Goal: Task Accomplishment & Management: Manage account settings

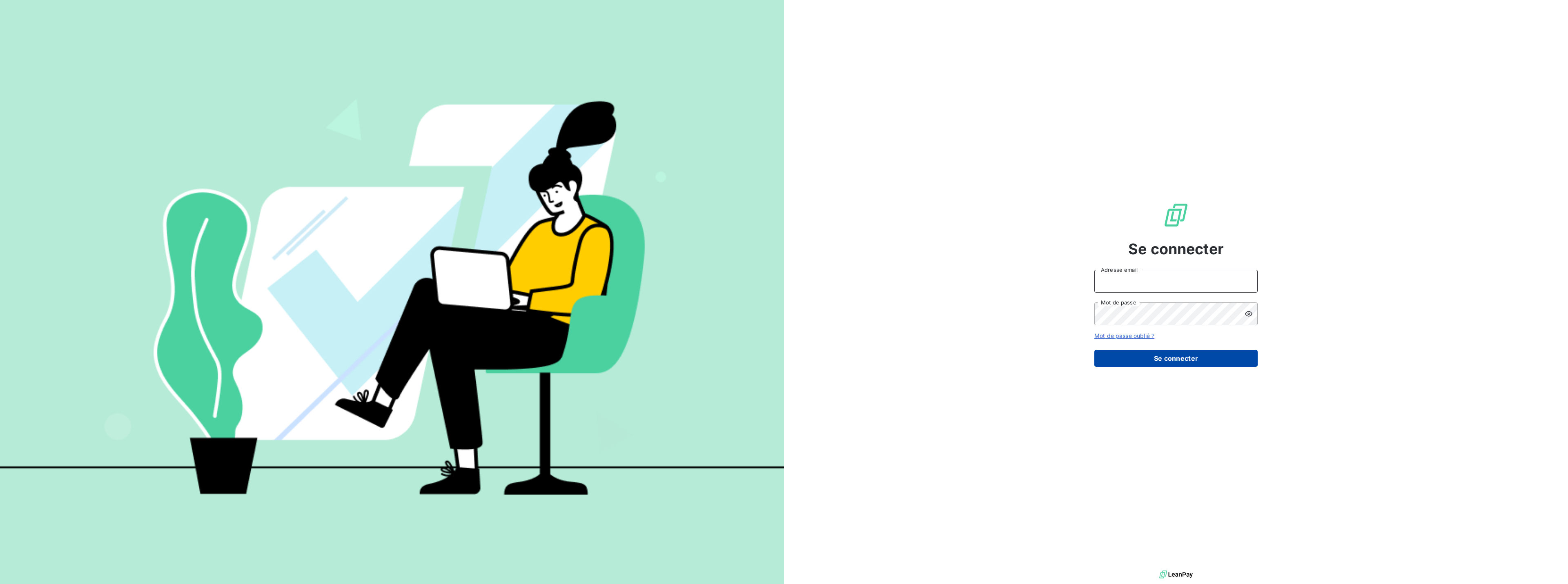
type input "[EMAIL_ADDRESS][DOMAIN_NAME]"
click at [1207, 361] on button "Se connecter" at bounding box center [1176, 358] width 163 height 17
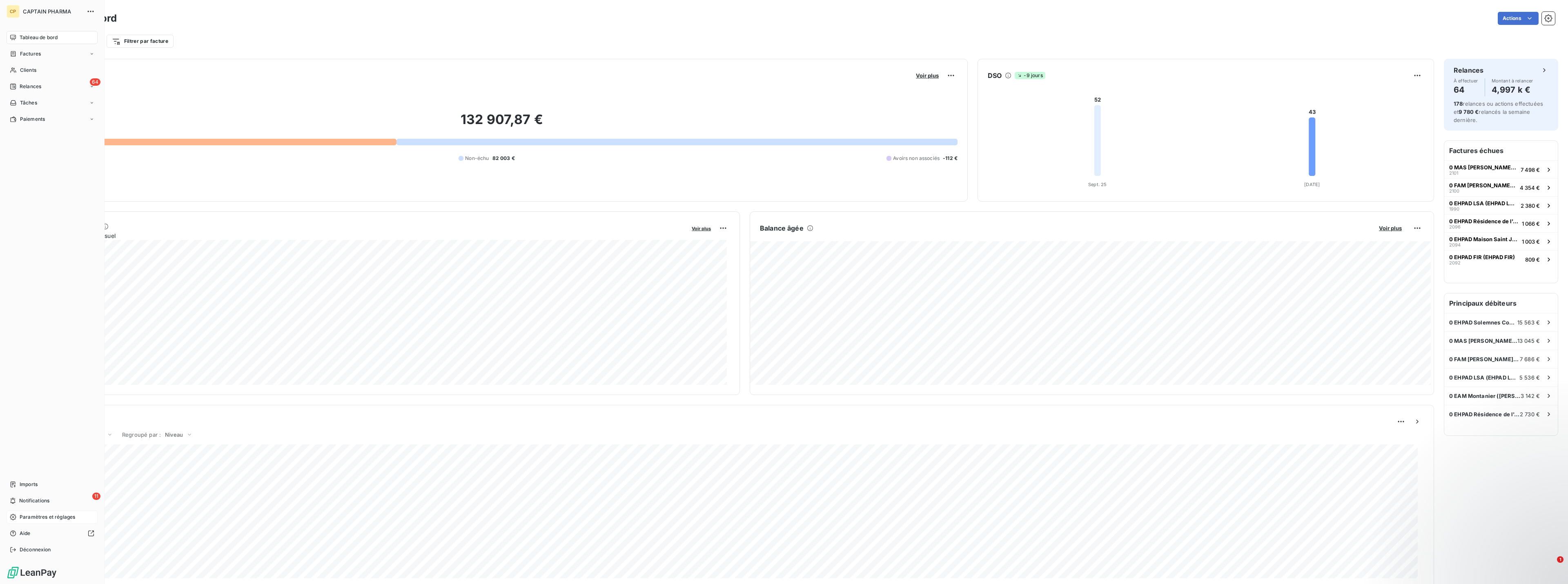
click at [47, 521] on div "Paramètres et réglages" at bounding box center [52, 516] width 91 height 13
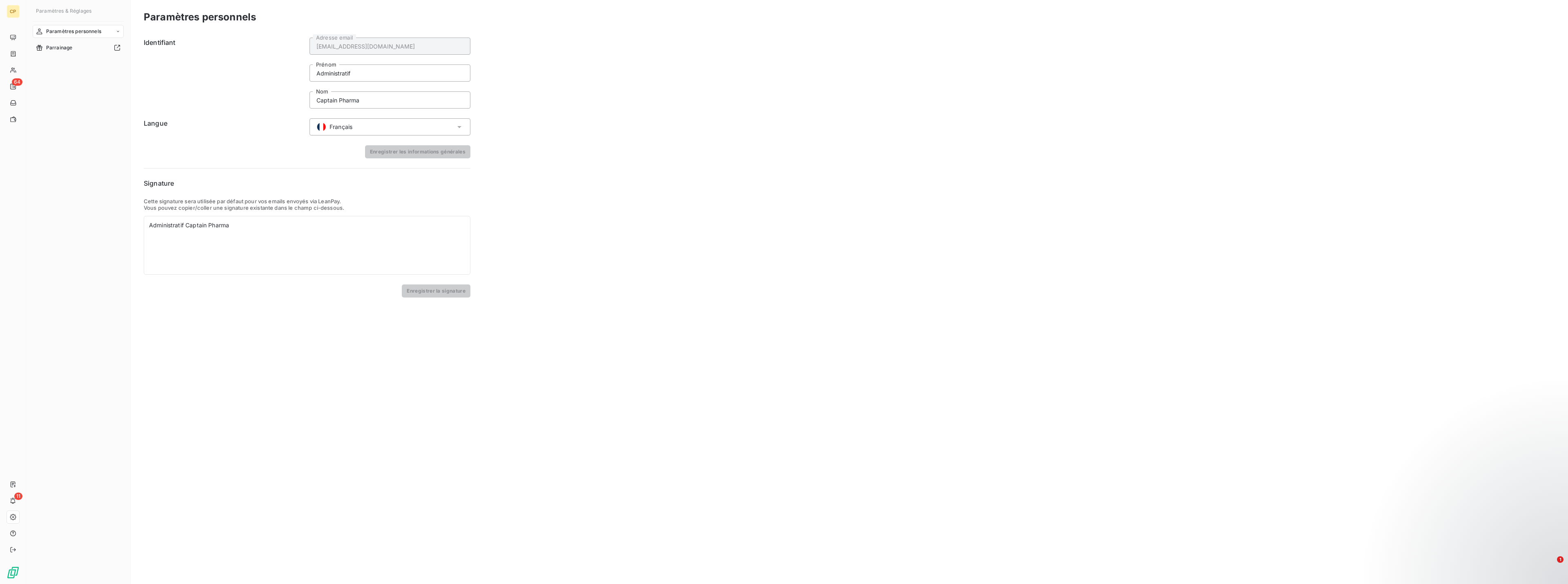
click at [75, 31] on span "Paramètres personnels" at bounding box center [74, 32] width 55 height 7
click at [18, 521] on div "Paramètres et réglages" at bounding box center [52, 516] width 91 height 13
click at [22, 518] on span "Paramètres et réglages" at bounding box center [47, 517] width 55 height 7
click at [26, 519] on span "Paramètres et réglages" at bounding box center [47, 517] width 55 height 7
click at [37, 120] on span "Paiements" at bounding box center [32, 119] width 25 height 7
